Goal: Register for event/course: Sign up to attend an event or enroll in a course

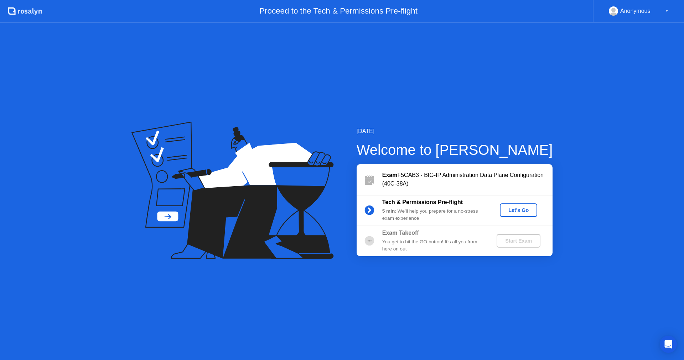
click at [514, 214] on button "Let's Go" at bounding box center [518, 210] width 37 height 14
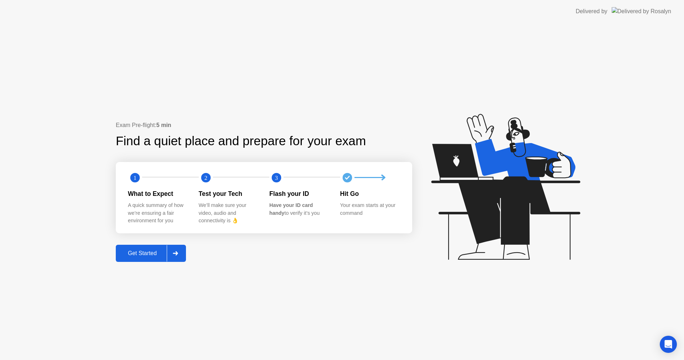
click at [129, 251] on div "Get Started" at bounding box center [142, 253] width 49 height 6
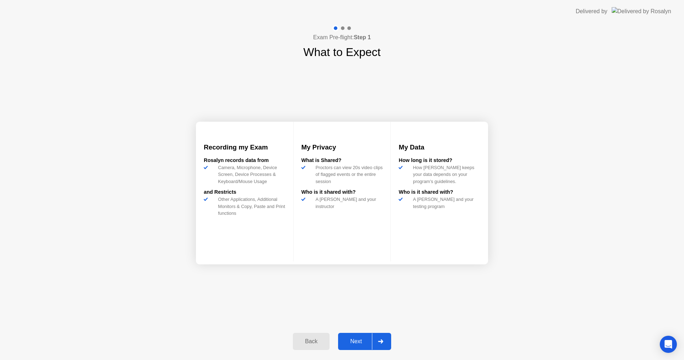
click at [354, 335] on button "Next" at bounding box center [364, 340] width 53 height 17
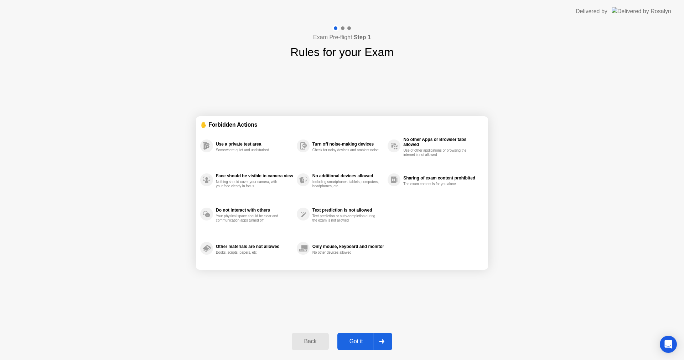
click at [357, 342] on div "Got it" at bounding box center [356, 341] width 33 height 6
select select "**********"
select select "*******"
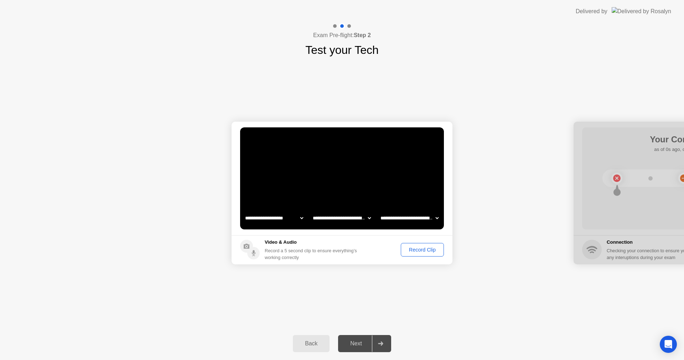
click at [413, 249] on div "Record Clip" at bounding box center [422, 250] width 38 height 6
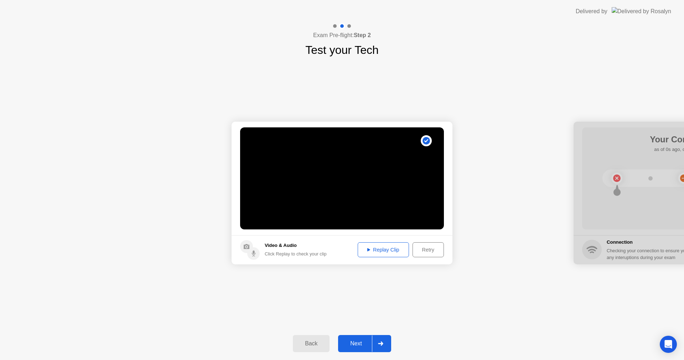
click at [355, 342] on div "Next" at bounding box center [356, 343] width 32 height 6
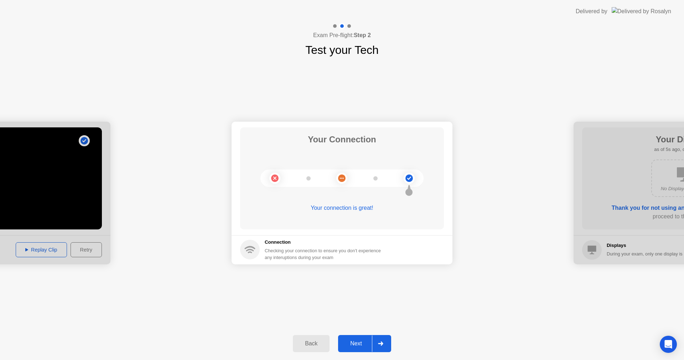
click at [355, 342] on div "Next" at bounding box center [356, 343] width 32 height 6
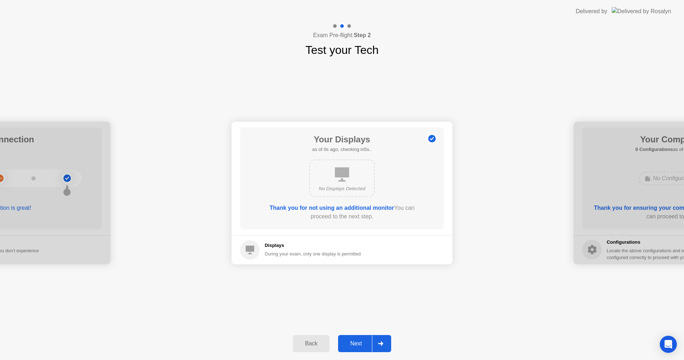
click at [355, 341] on div "Next" at bounding box center [356, 343] width 32 height 6
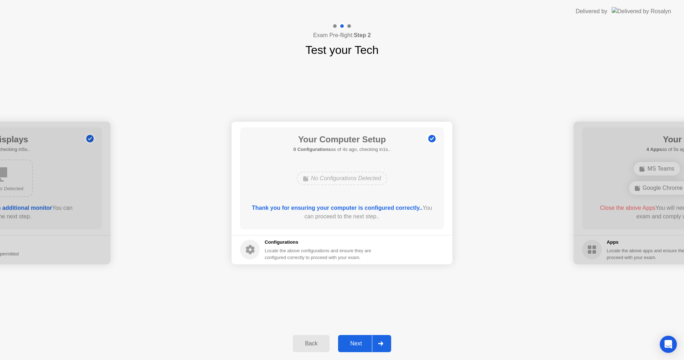
click at [355, 341] on div "Next" at bounding box center [356, 343] width 32 height 6
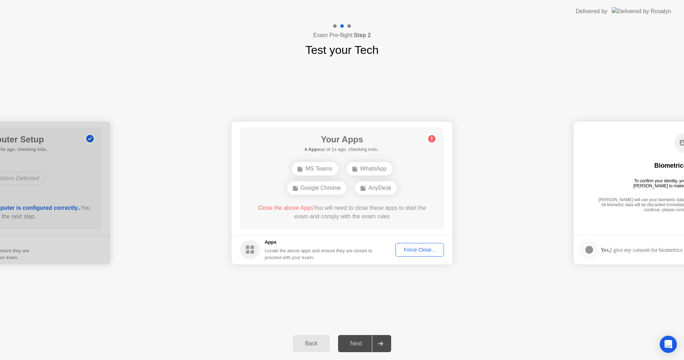
click at [411, 252] on div "Force Close..." at bounding box center [419, 250] width 43 height 6
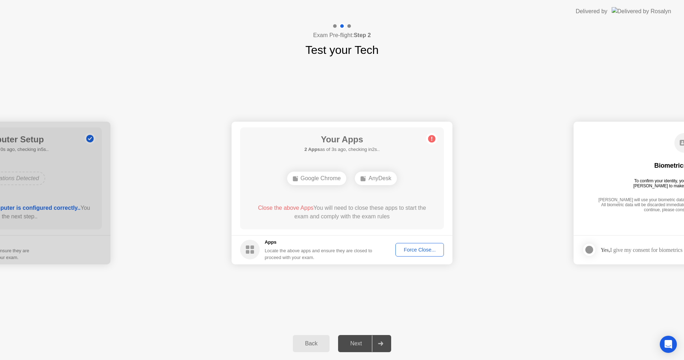
click at [419, 247] on div "Force Close..." at bounding box center [419, 250] width 43 height 6
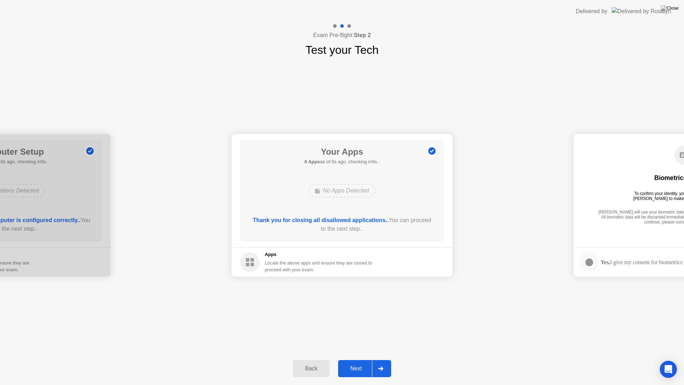
click at [418, 258] on footer "Apps Locate the above apps and ensure they are closed to proceed with your exam." at bounding box center [342, 261] width 221 height 29
click at [352, 359] on div "Next" at bounding box center [356, 368] width 32 height 6
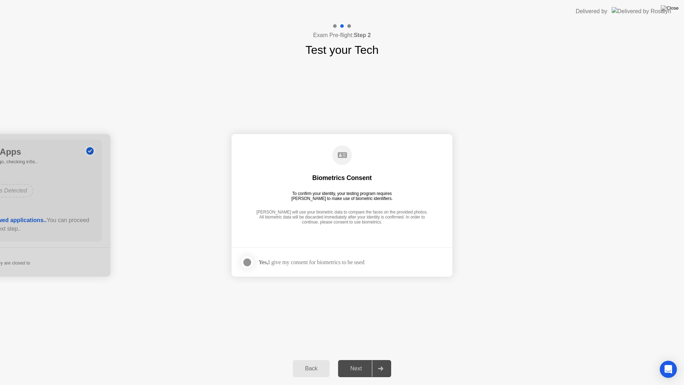
click at [246, 265] on div at bounding box center [247, 262] width 9 height 9
click at [352, 359] on div "Next" at bounding box center [356, 368] width 32 height 6
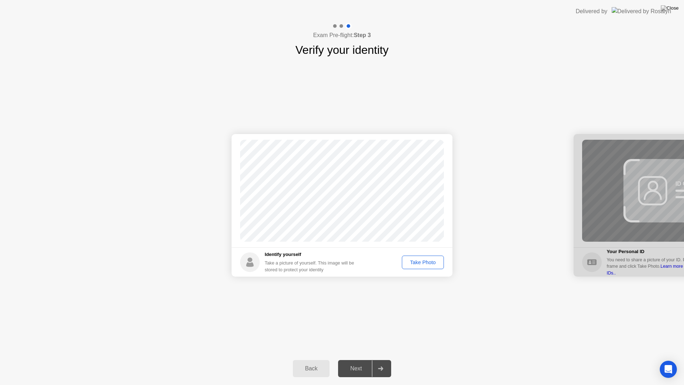
click at [427, 260] on div "Take Photo" at bounding box center [422, 262] width 37 height 6
click at [361, 359] on div "Next" at bounding box center [356, 368] width 32 height 6
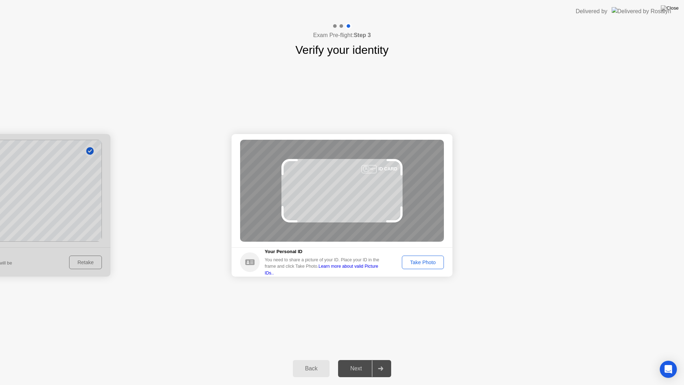
click at [415, 261] on div "Take Photo" at bounding box center [422, 262] width 37 height 6
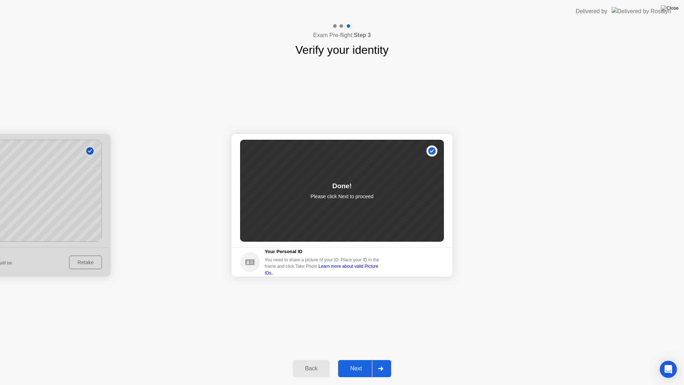
click at [358, 359] on div "Next" at bounding box center [356, 368] width 32 height 6
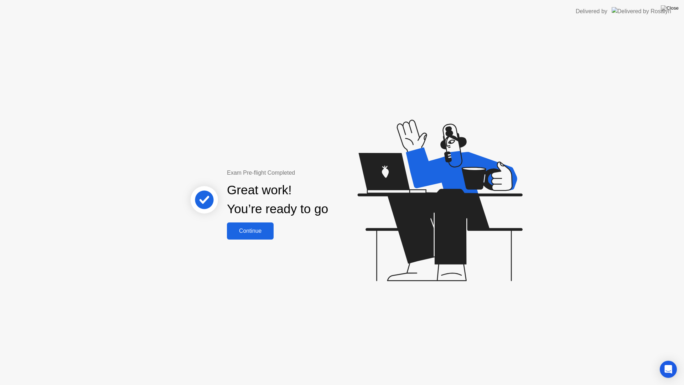
click at [255, 232] on div "Continue" at bounding box center [250, 231] width 42 height 6
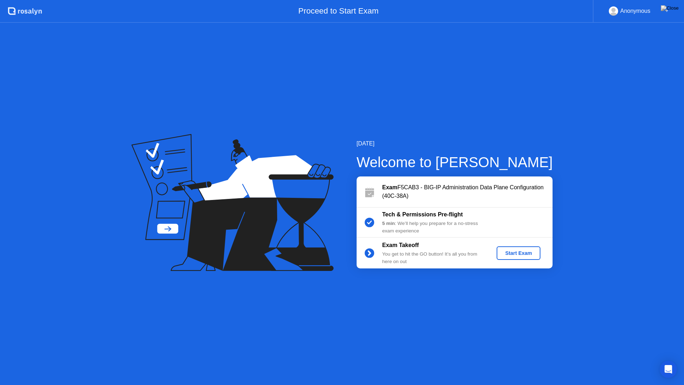
click at [517, 253] on div "Start Exam" at bounding box center [519, 253] width 38 height 6
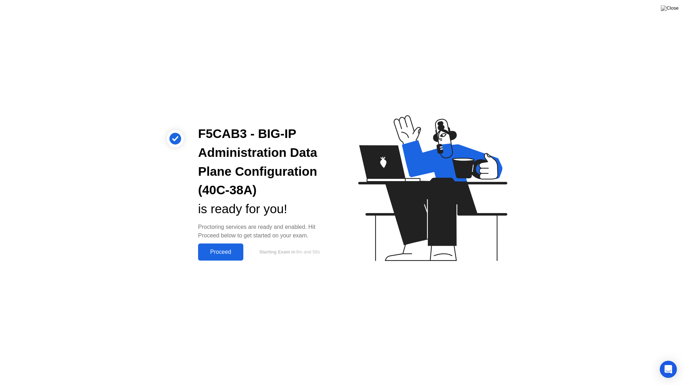
click at [234, 251] on div "Proceed" at bounding box center [220, 252] width 41 height 6
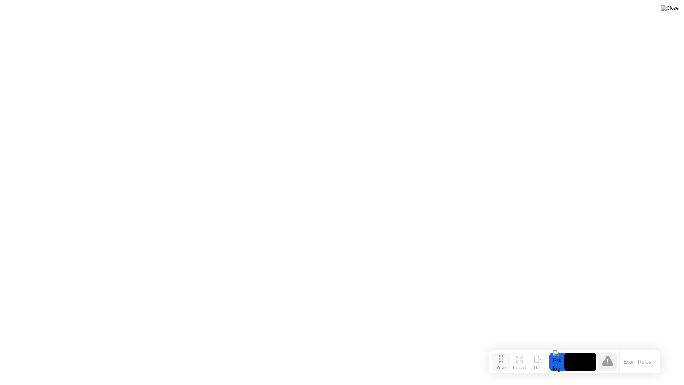
drag, startPoint x: 267, startPoint y: 376, endPoint x: 500, endPoint y: 365, distance: 233.3
click at [500, 359] on div "Move" at bounding box center [500, 367] width 9 height 4
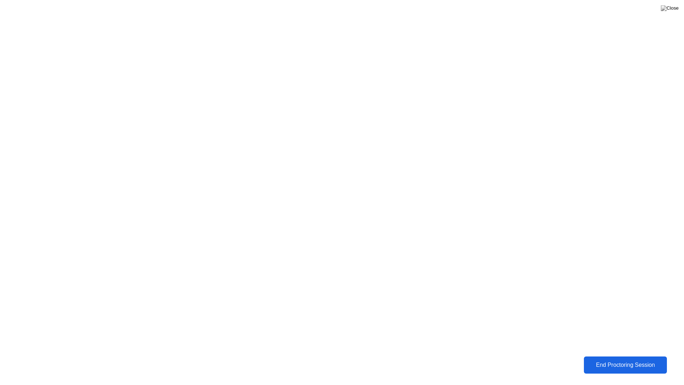
click at [595, 359] on div "End Proctoring Session" at bounding box center [625, 365] width 82 height 7
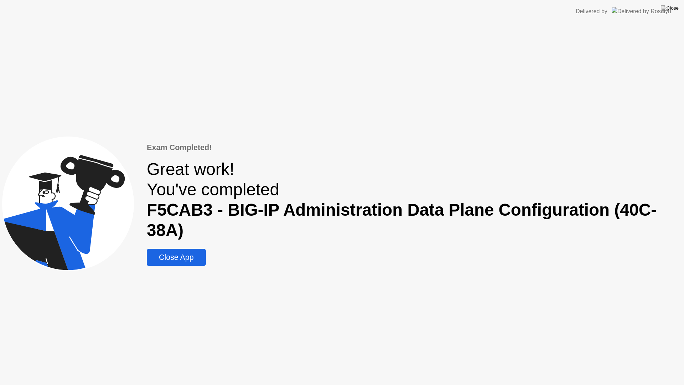
click at [187, 255] on div "Close App" at bounding box center [176, 257] width 55 height 9
